Goal: Transaction & Acquisition: Purchase product/service

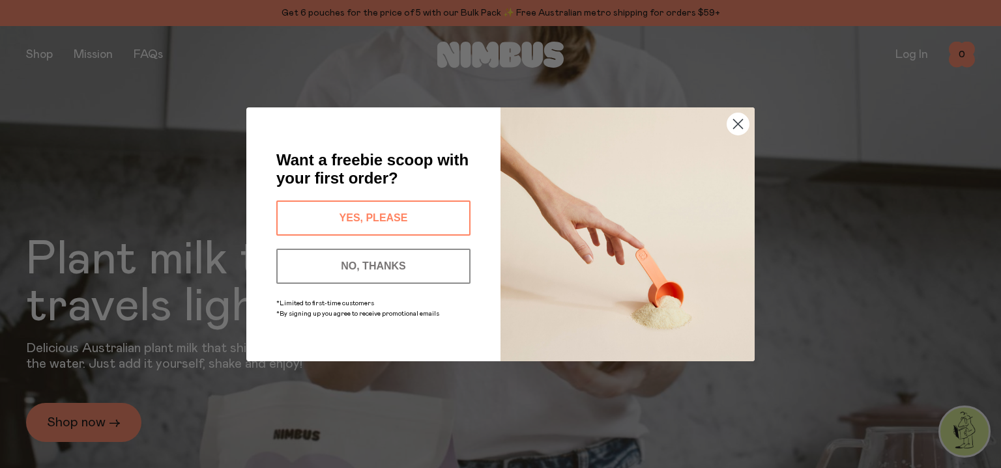
click at [734, 121] on circle "Close dialog" at bounding box center [738, 124] width 22 height 22
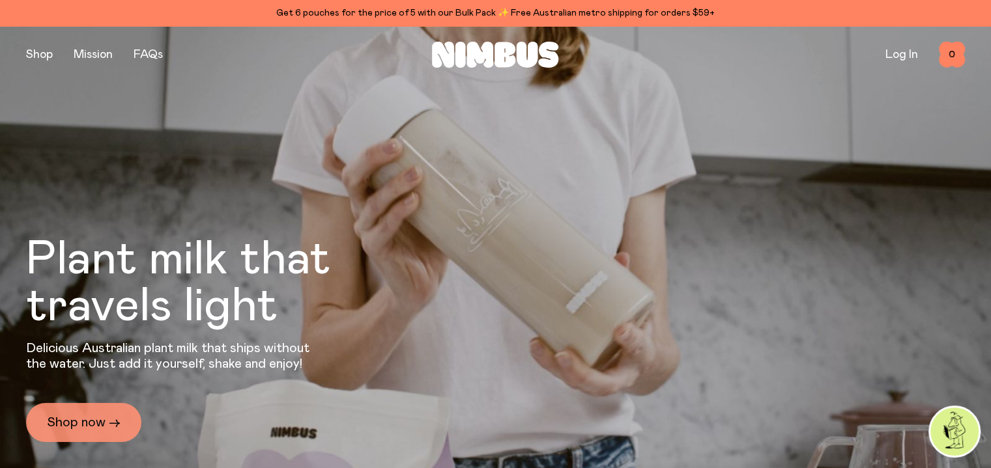
click at [64, 425] on link "Shop now →" at bounding box center [83, 422] width 115 height 39
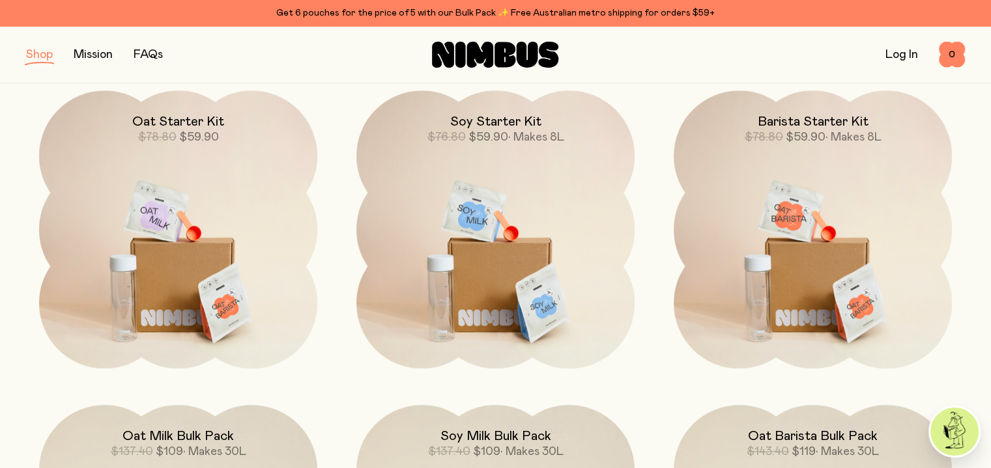
scroll to position [968, 0]
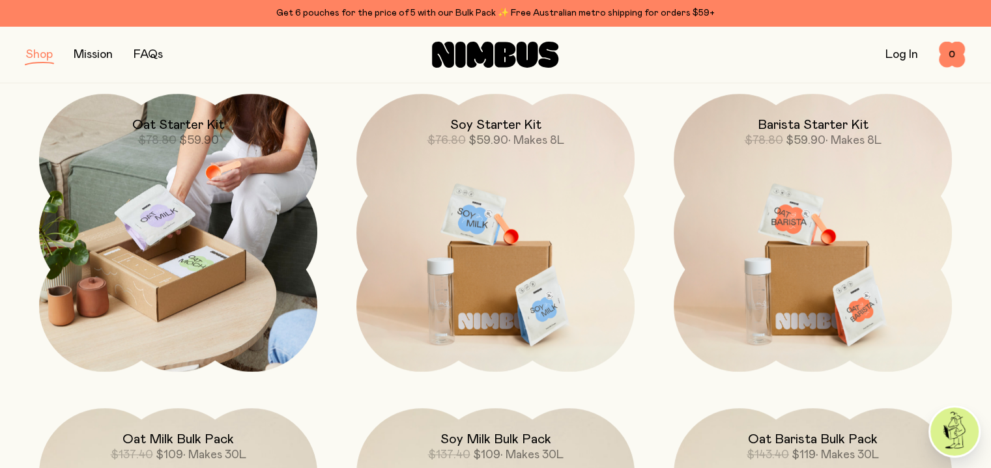
click at [197, 196] on img at bounding box center [178, 233] width 278 height 278
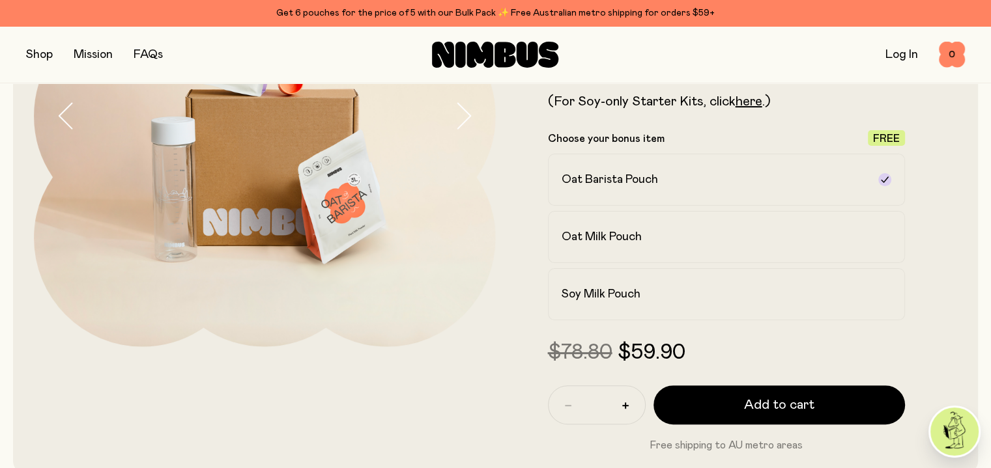
scroll to position [253, 0]
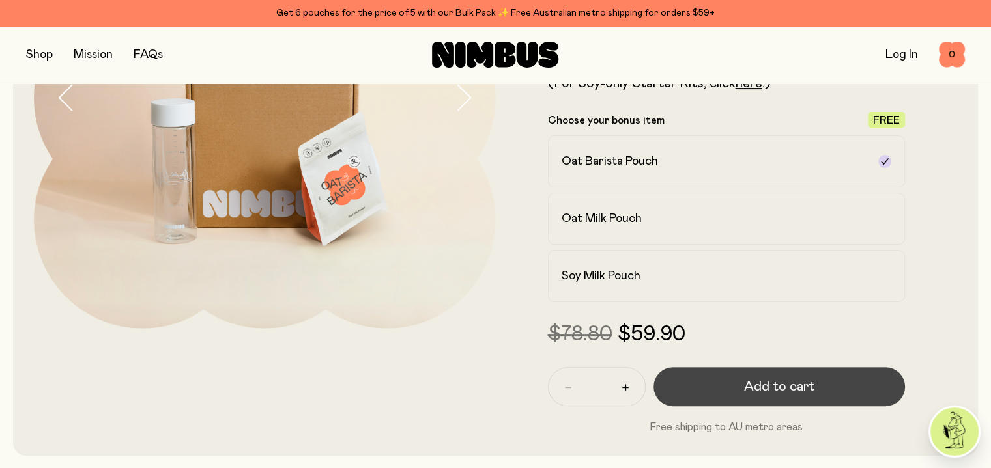
click at [787, 395] on span "Add to cart" at bounding box center [779, 387] width 70 height 18
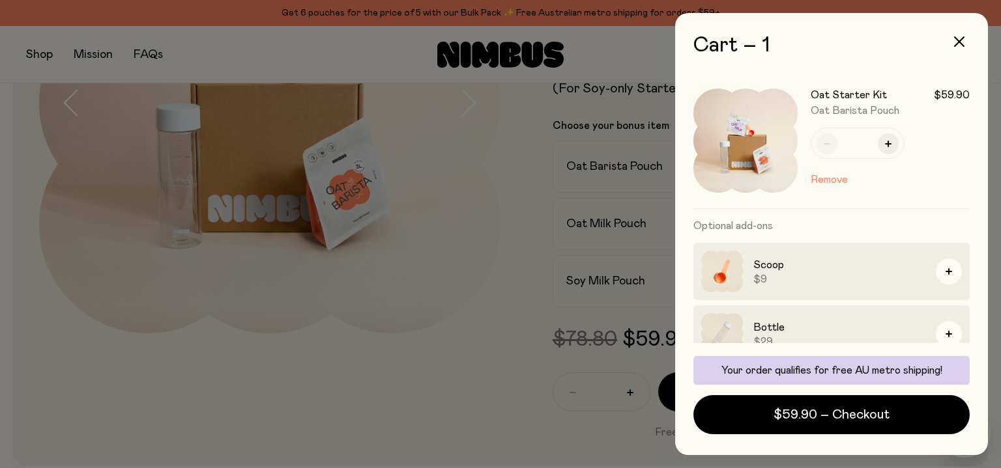
scroll to position [81, 0]
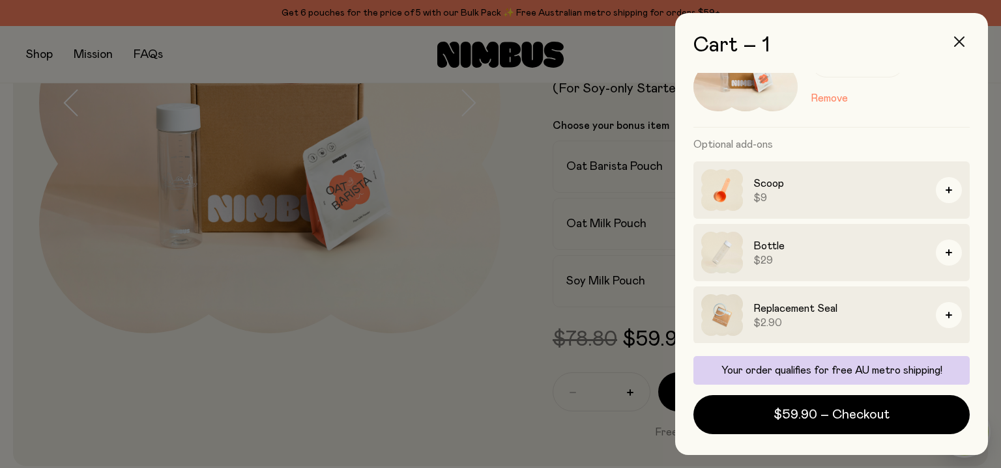
click at [962, 45] on icon "button" at bounding box center [959, 41] width 10 height 10
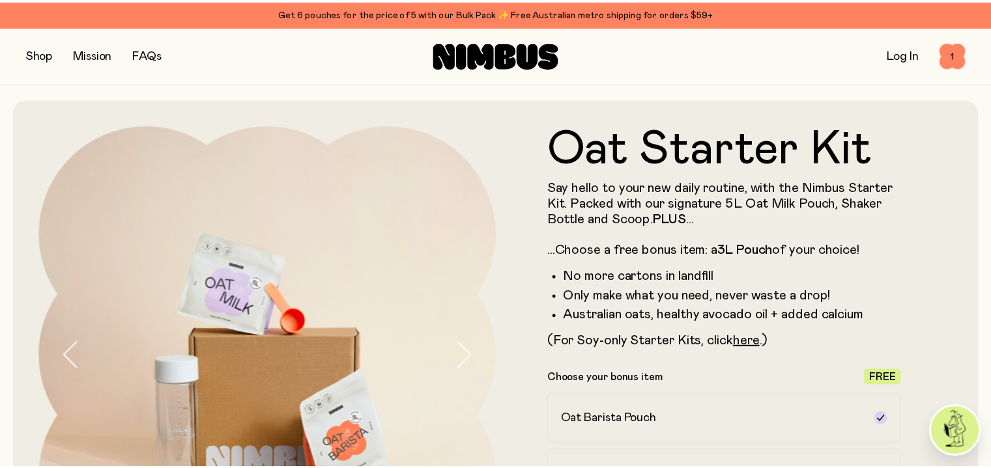
scroll to position [253, 0]
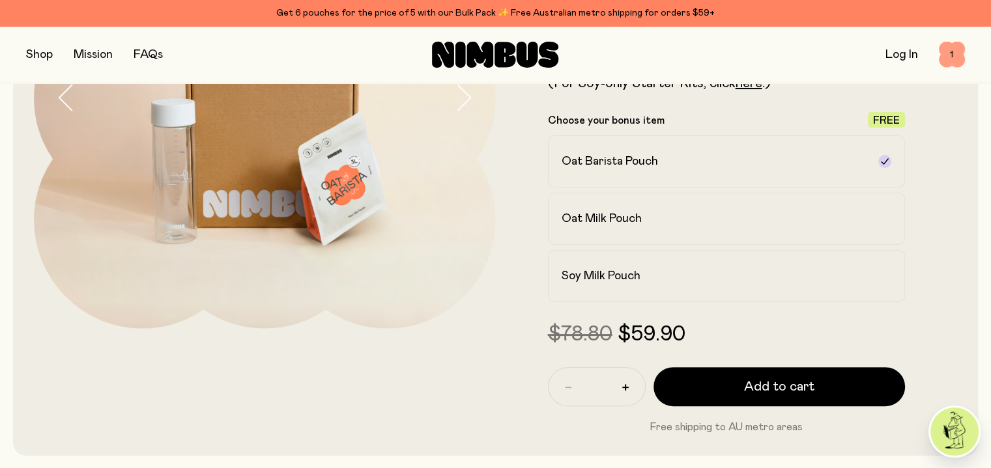
click at [955, 56] on span "1" at bounding box center [952, 55] width 26 height 26
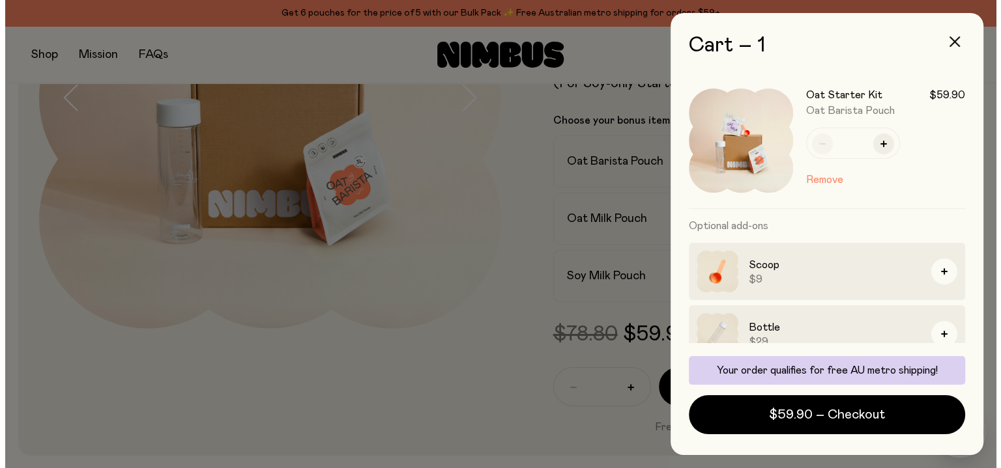
scroll to position [0, 0]
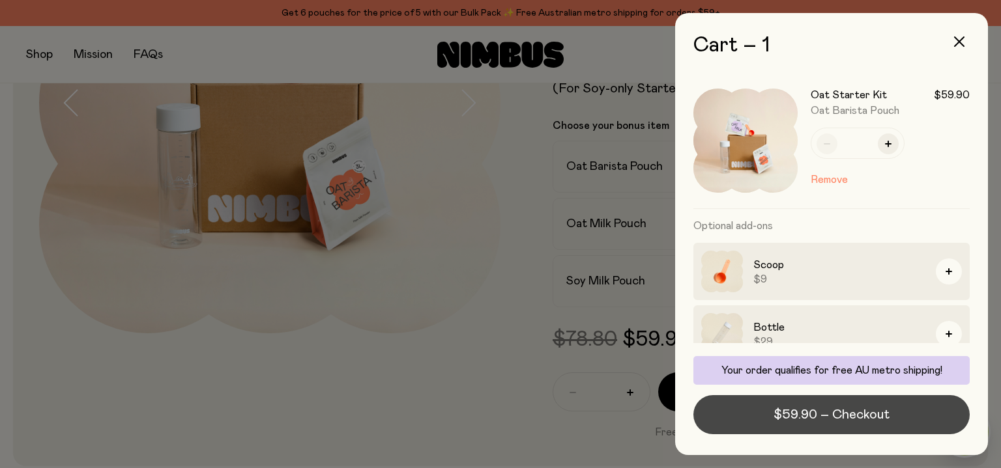
click at [857, 424] on span "$59.90 – Checkout" at bounding box center [831, 415] width 116 height 18
